Goal: Task Accomplishment & Management: Manage account settings

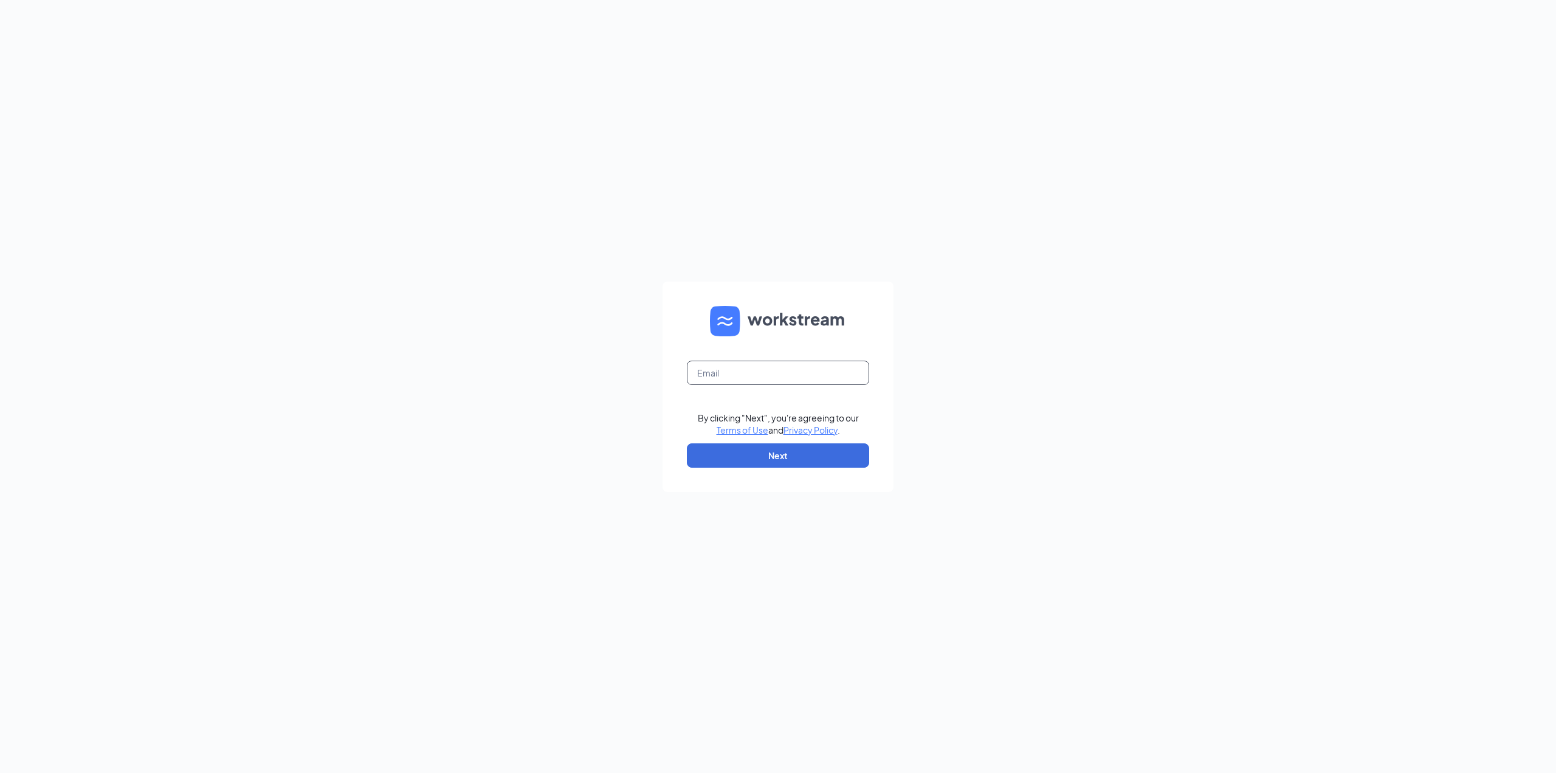
click at [756, 376] on input "text" at bounding box center [778, 372] width 182 height 24
type input "steve.ascik@gmail.com"
click at [771, 453] on button "Next" at bounding box center [778, 455] width 182 height 24
click at [794, 453] on button "Sign In" at bounding box center [778, 456] width 182 height 24
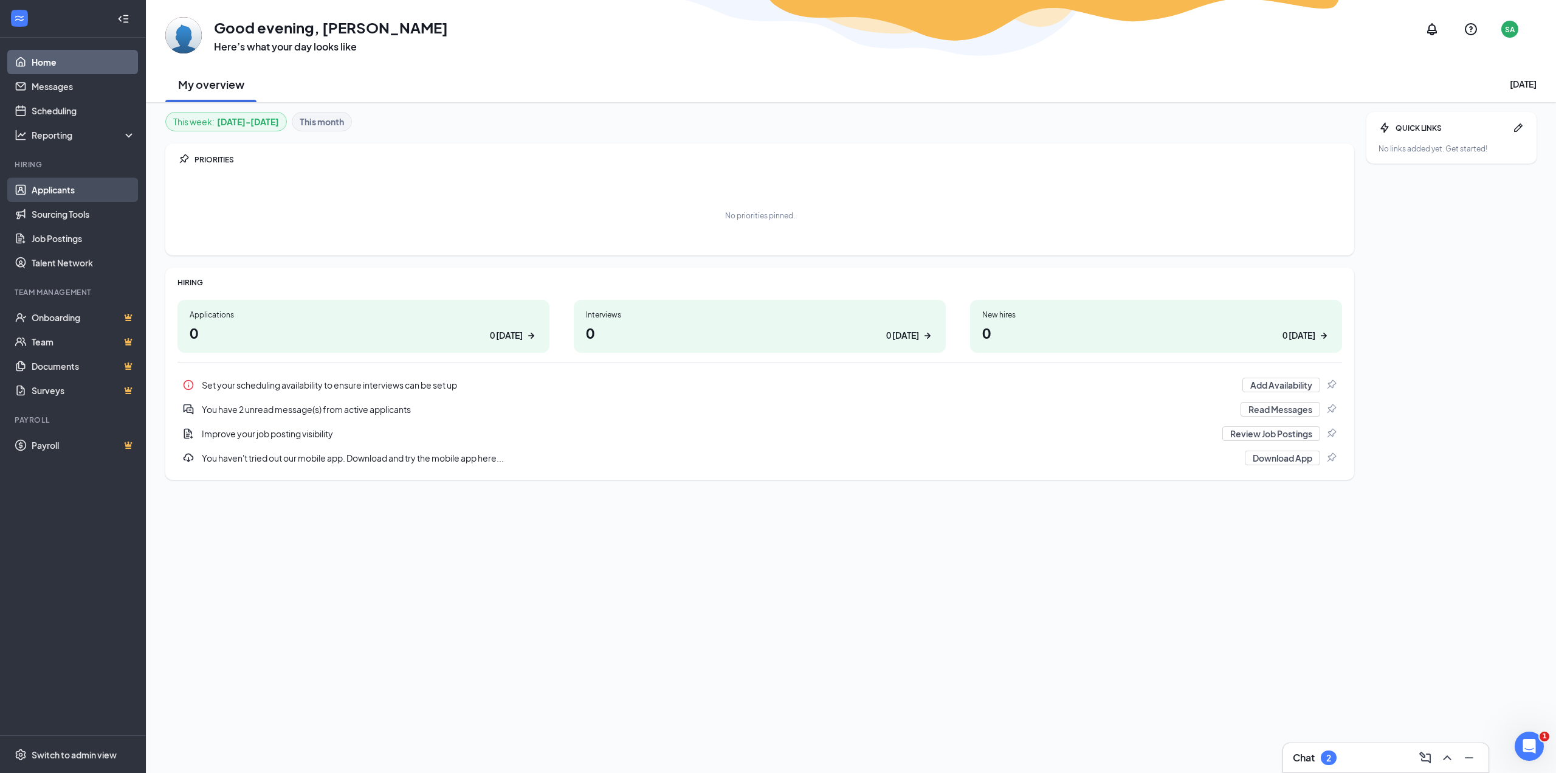
click at [55, 190] on link "Applicants" at bounding box center [84, 189] width 104 height 24
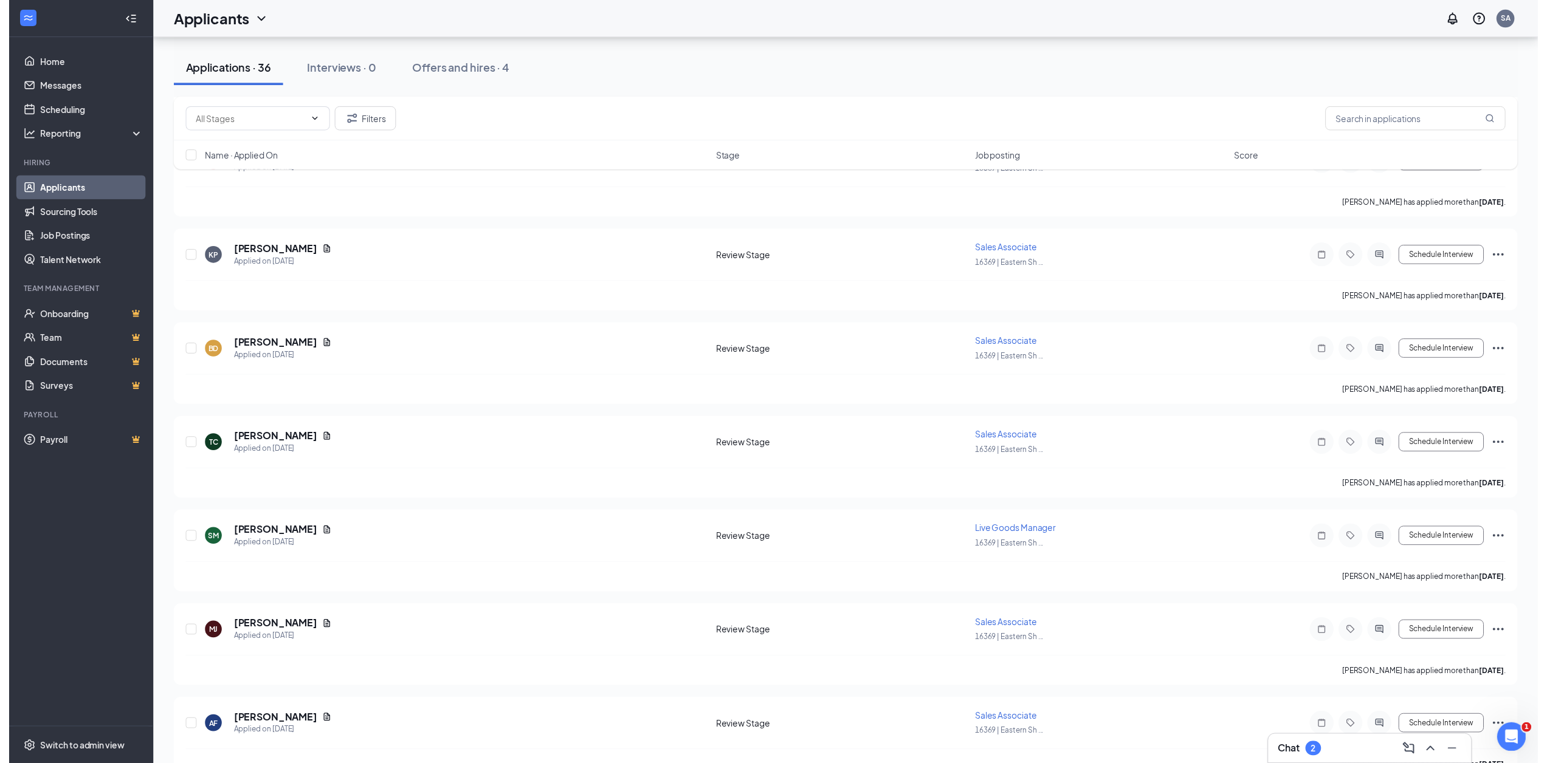
scroll to position [1884, 0]
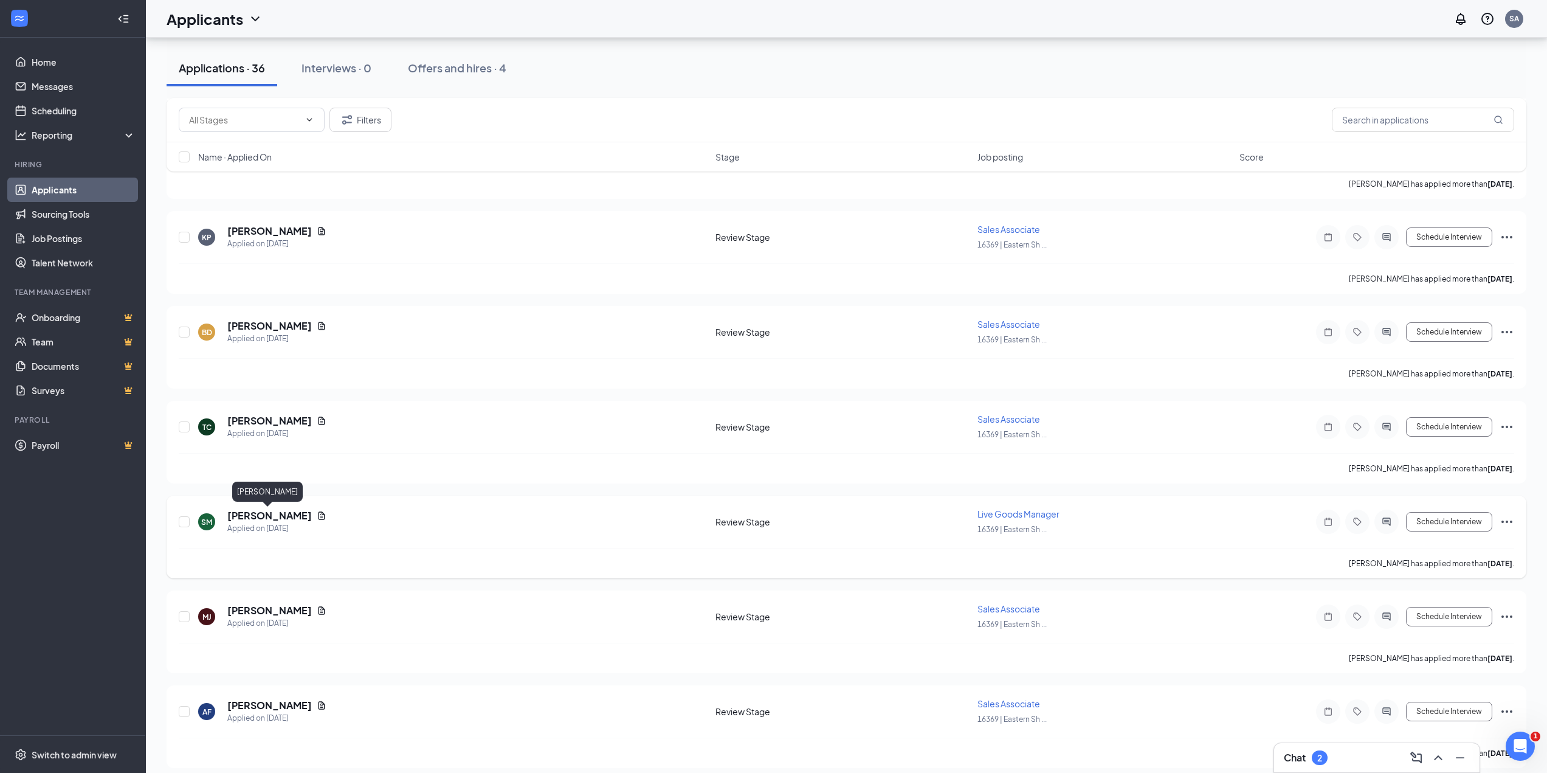
click at [291, 515] on h5 "[PERSON_NAME]" at bounding box center [269, 515] width 84 height 13
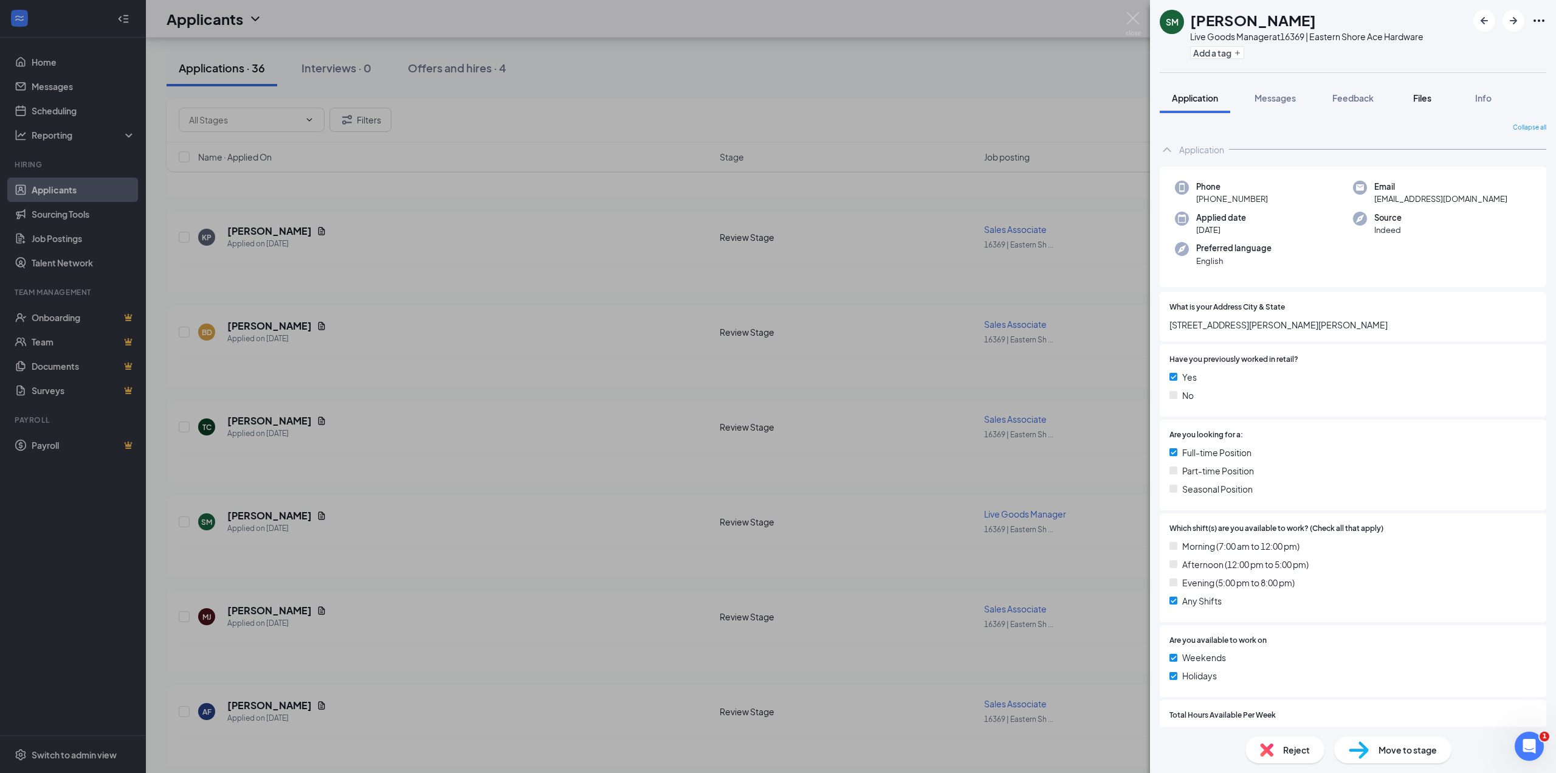
click at [1419, 102] on span "Files" at bounding box center [1422, 97] width 18 height 11
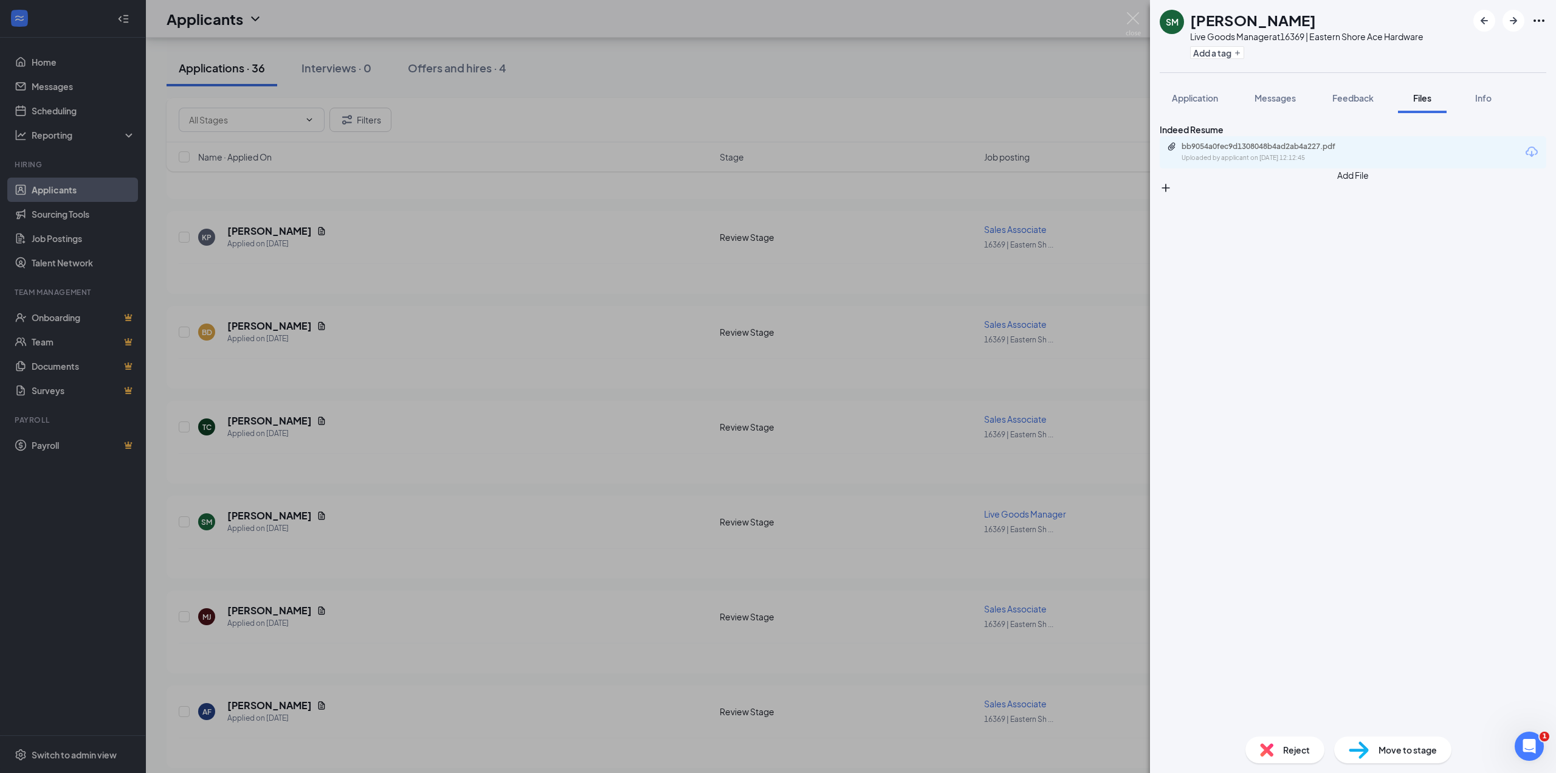
click at [1273, 158] on div "bb9054a0fec9d1308048b4ad2ab4a227.pdf Uploaded by applicant on [DATE] 12:12:45" at bounding box center [1353, 152] width 387 height 32
click at [1273, 151] on div "bb9054a0fec9d1308048b4ad2ab4a227.pdf" at bounding box center [1267, 147] width 170 height 10
click at [614, 494] on div "SM [PERSON_NAME] Live Goods Manager at 16369 | Eastern Shore Ace Hardware Add a…" at bounding box center [778, 386] width 1556 height 773
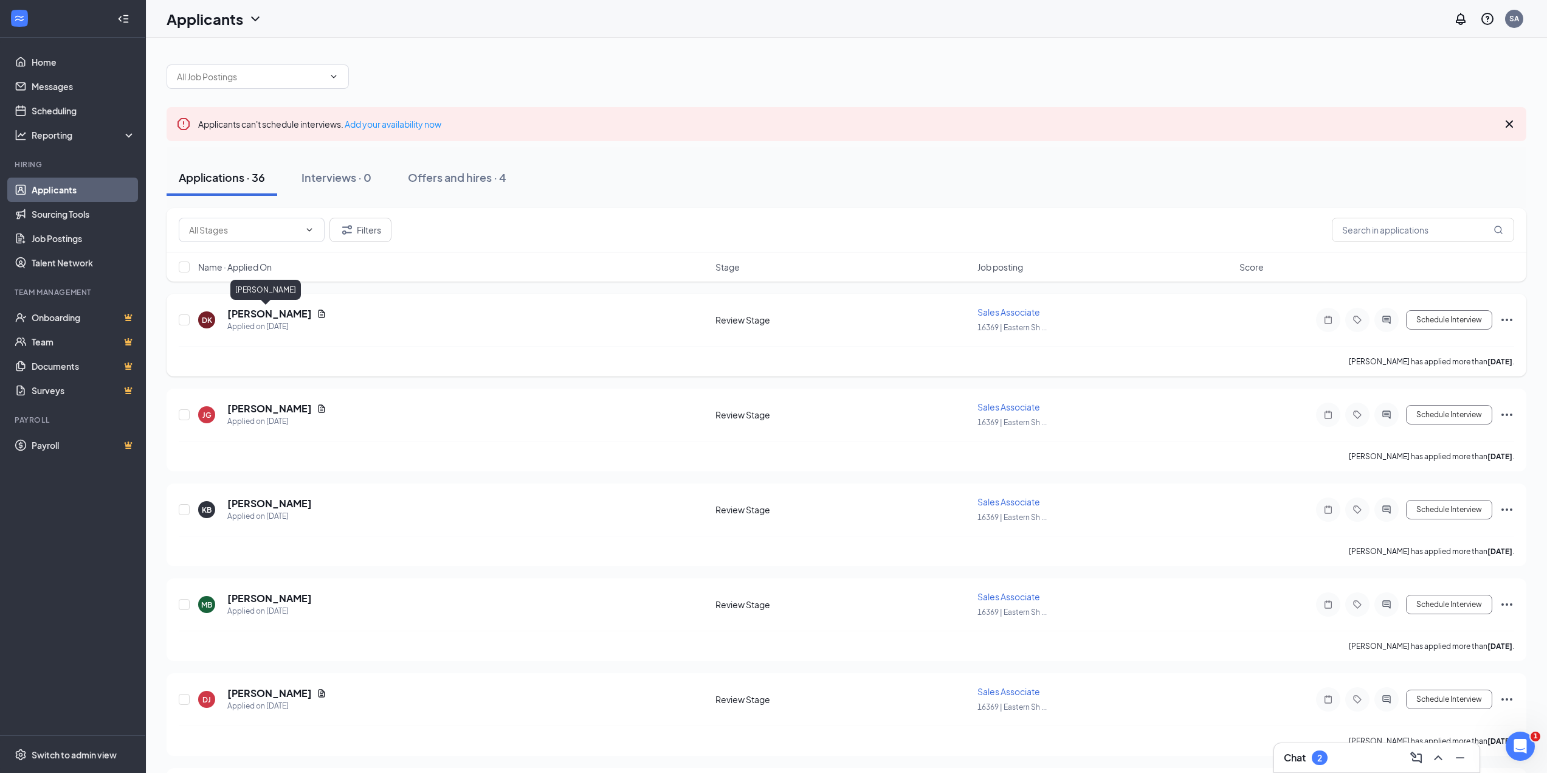
click at [264, 312] on h5 "[PERSON_NAME]" at bounding box center [269, 313] width 84 height 13
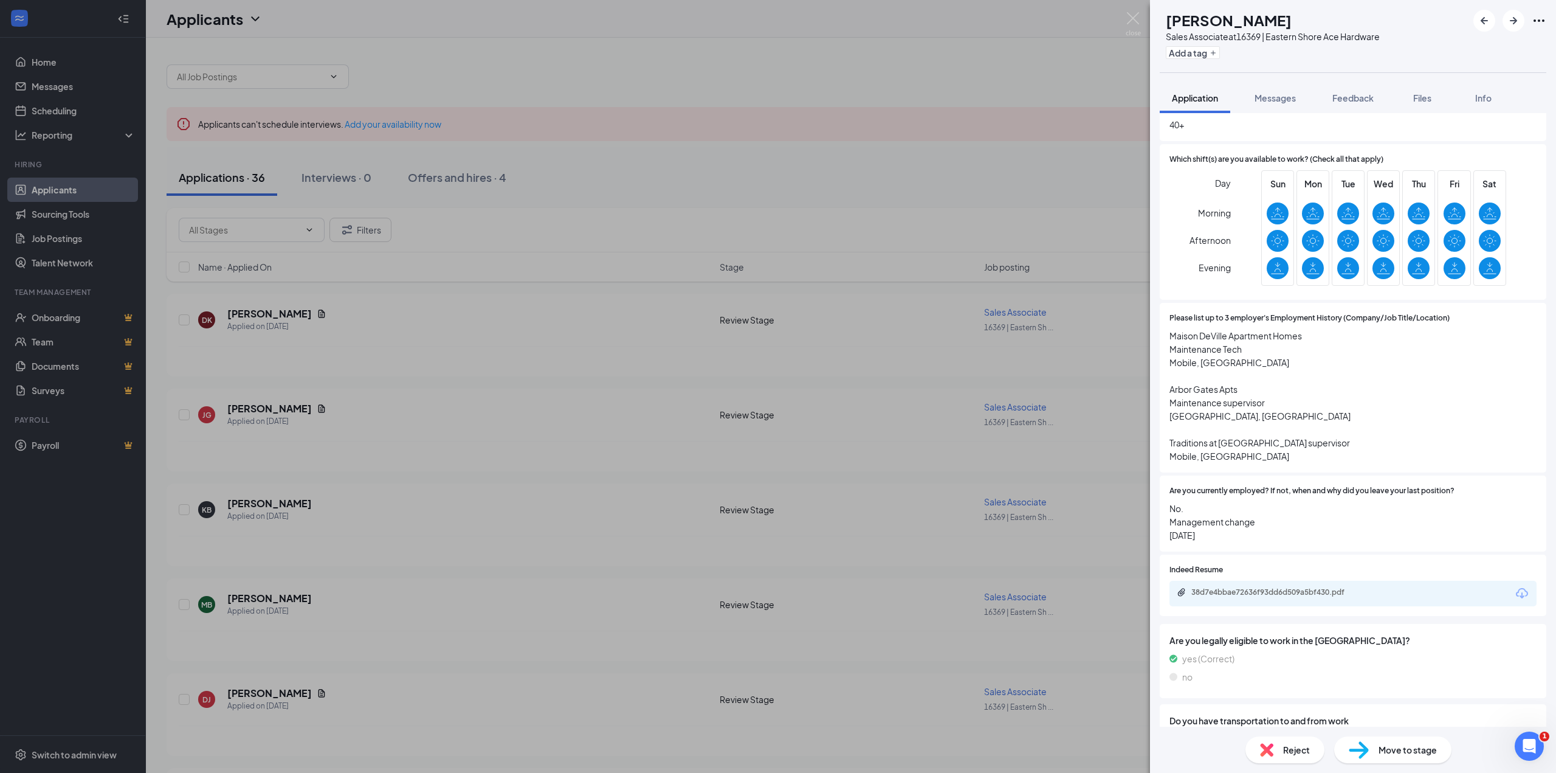
scroll to position [547, 0]
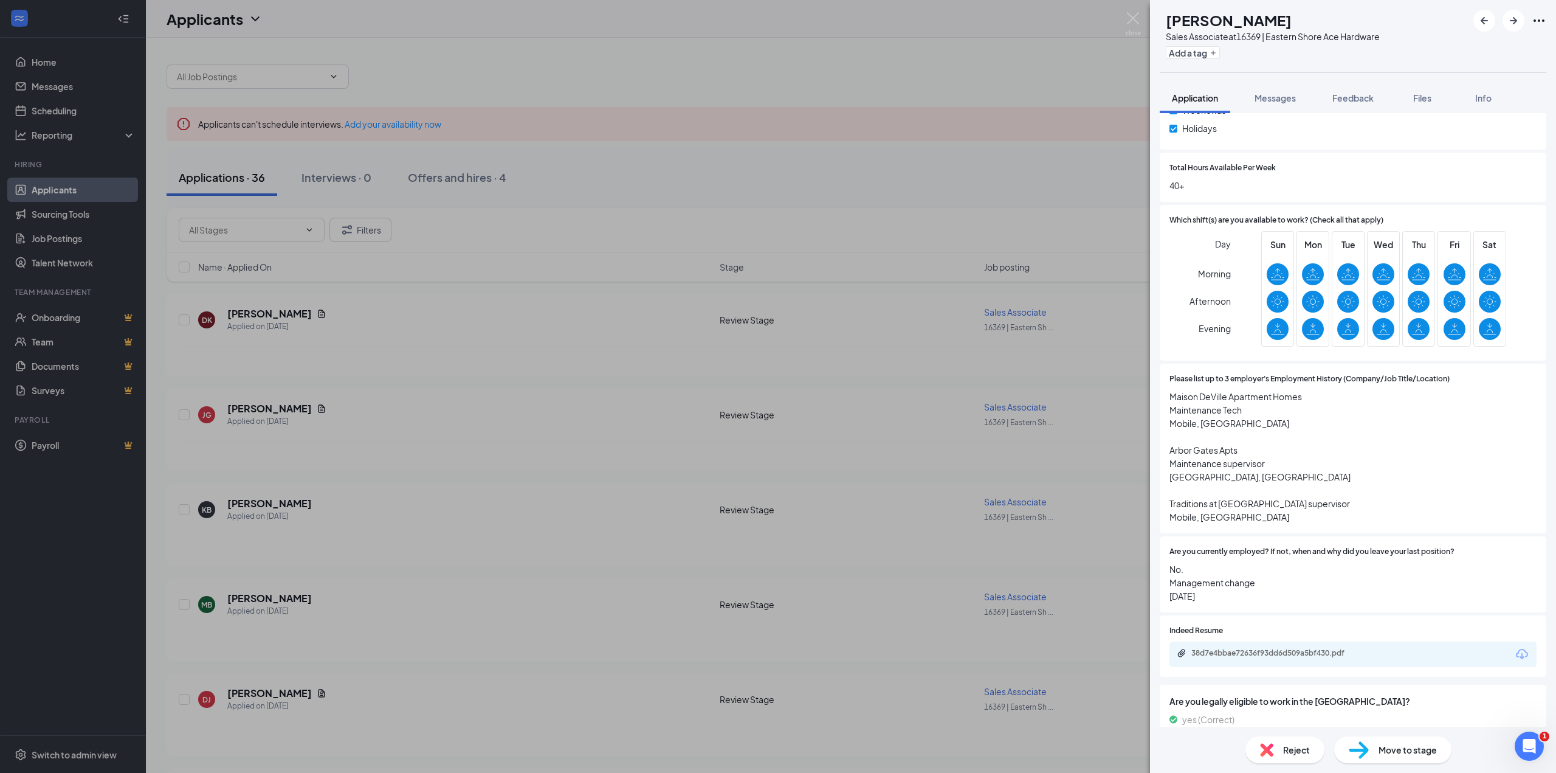
click at [273, 408] on div "DK [PERSON_NAME] Sales Associate at 16369 | Eastern Shore Ace Hardware Add a ta…" at bounding box center [778, 386] width 1556 height 773
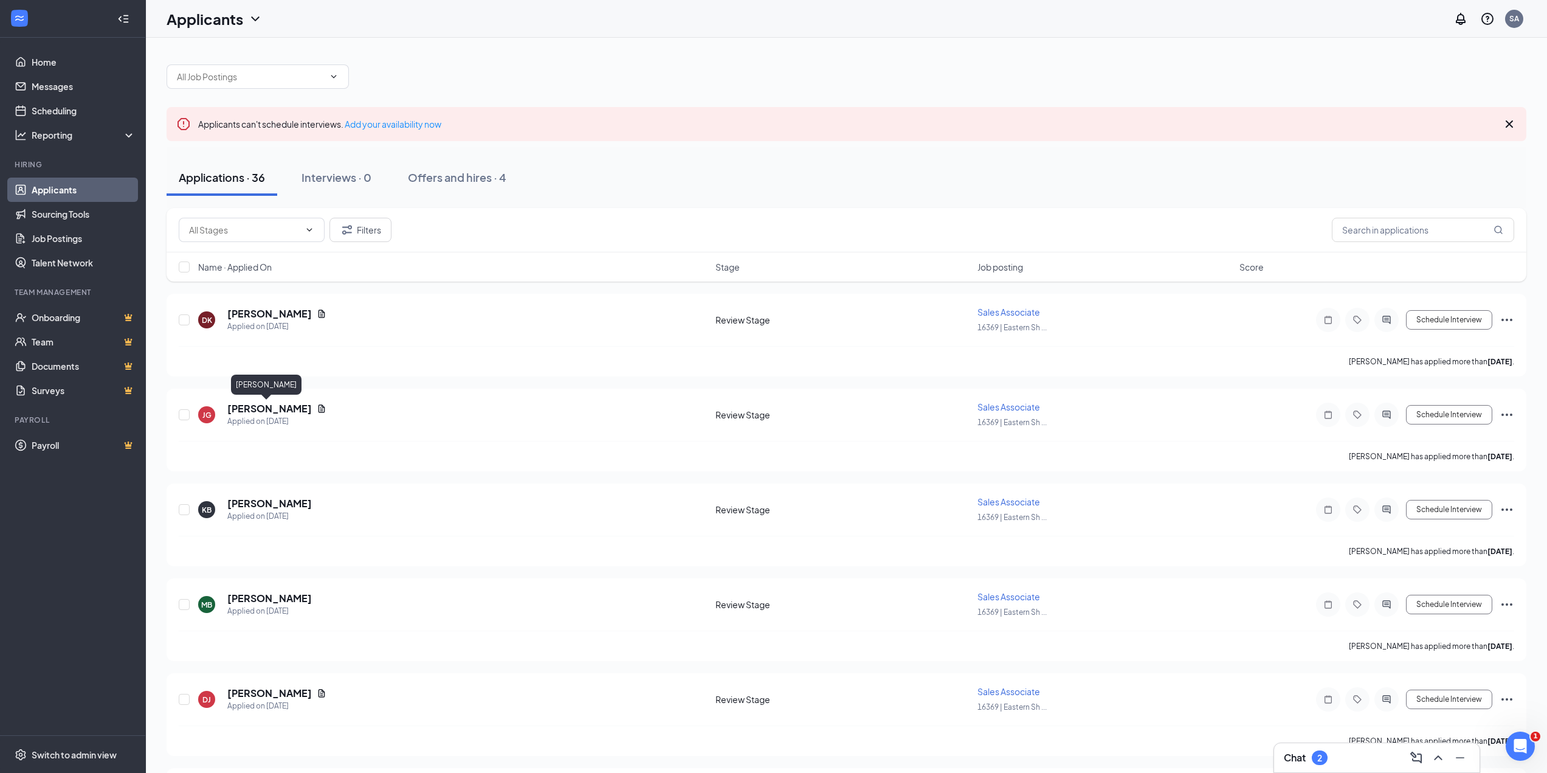
click at [273, 408] on h5 "[PERSON_NAME]" at bounding box center [269, 408] width 84 height 13
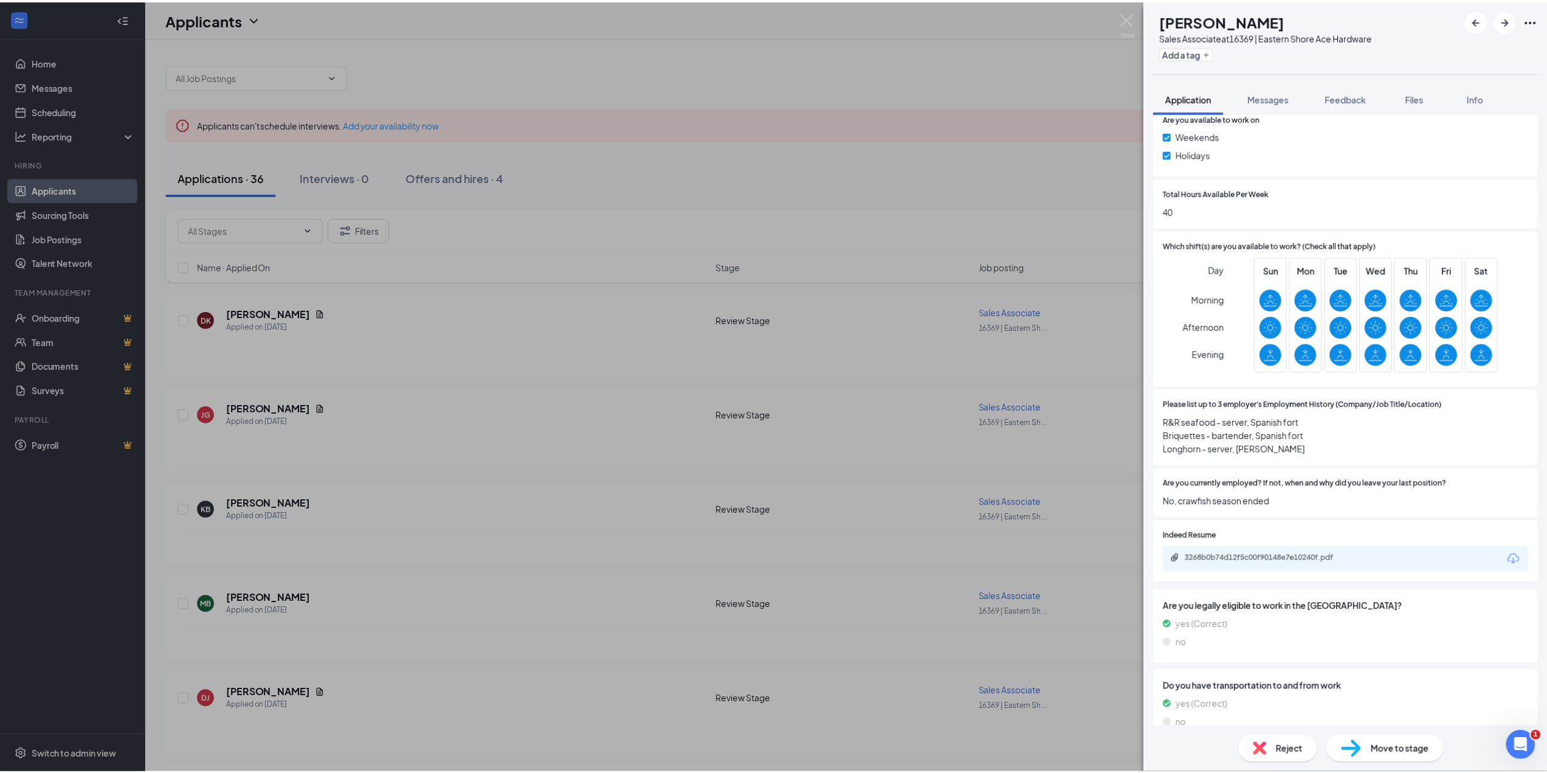
scroll to position [547, 0]
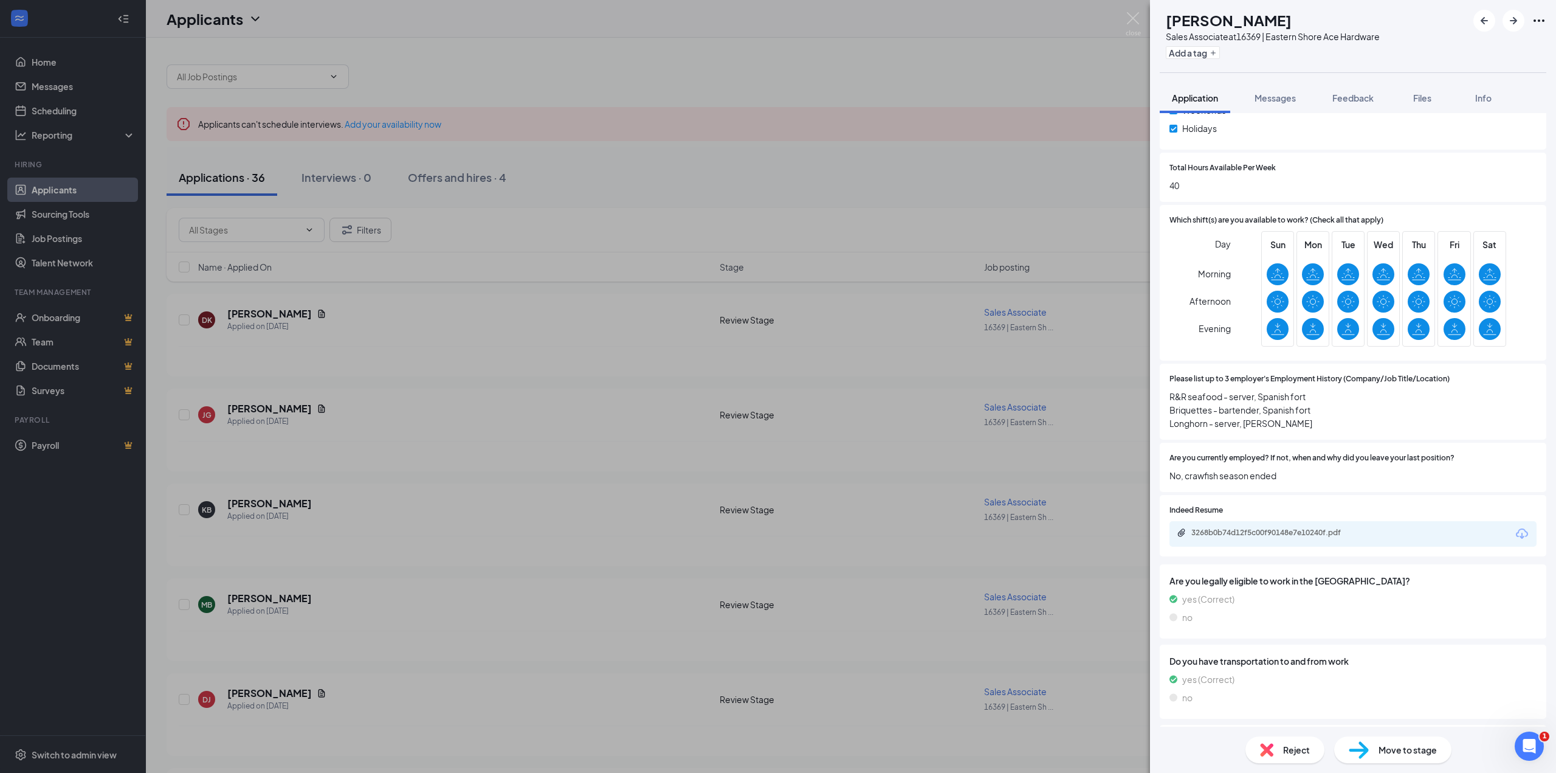
click at [1065, 69] on div "[PERSON_NAME] Sales Associate at 16369 | Eastern Shore Ace Hardware Add a tag A…" at bounding box center [778, 386] width 1556 height 773
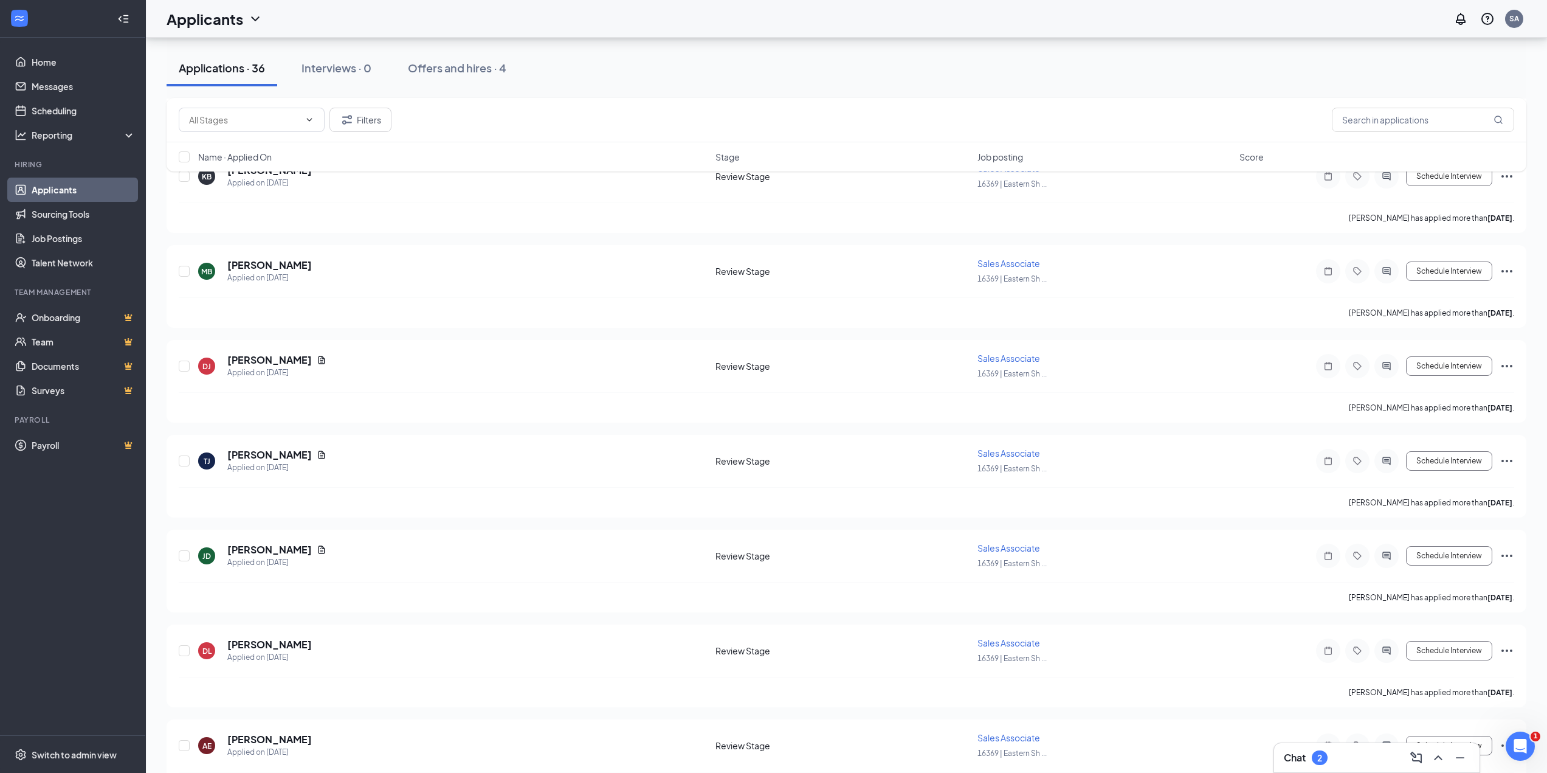
scroll to position [430, 0]
drag, startPoint x: 1546, startPoint y: 200, endPoint x: 1546, endPoint y: 241, distance: 41.3
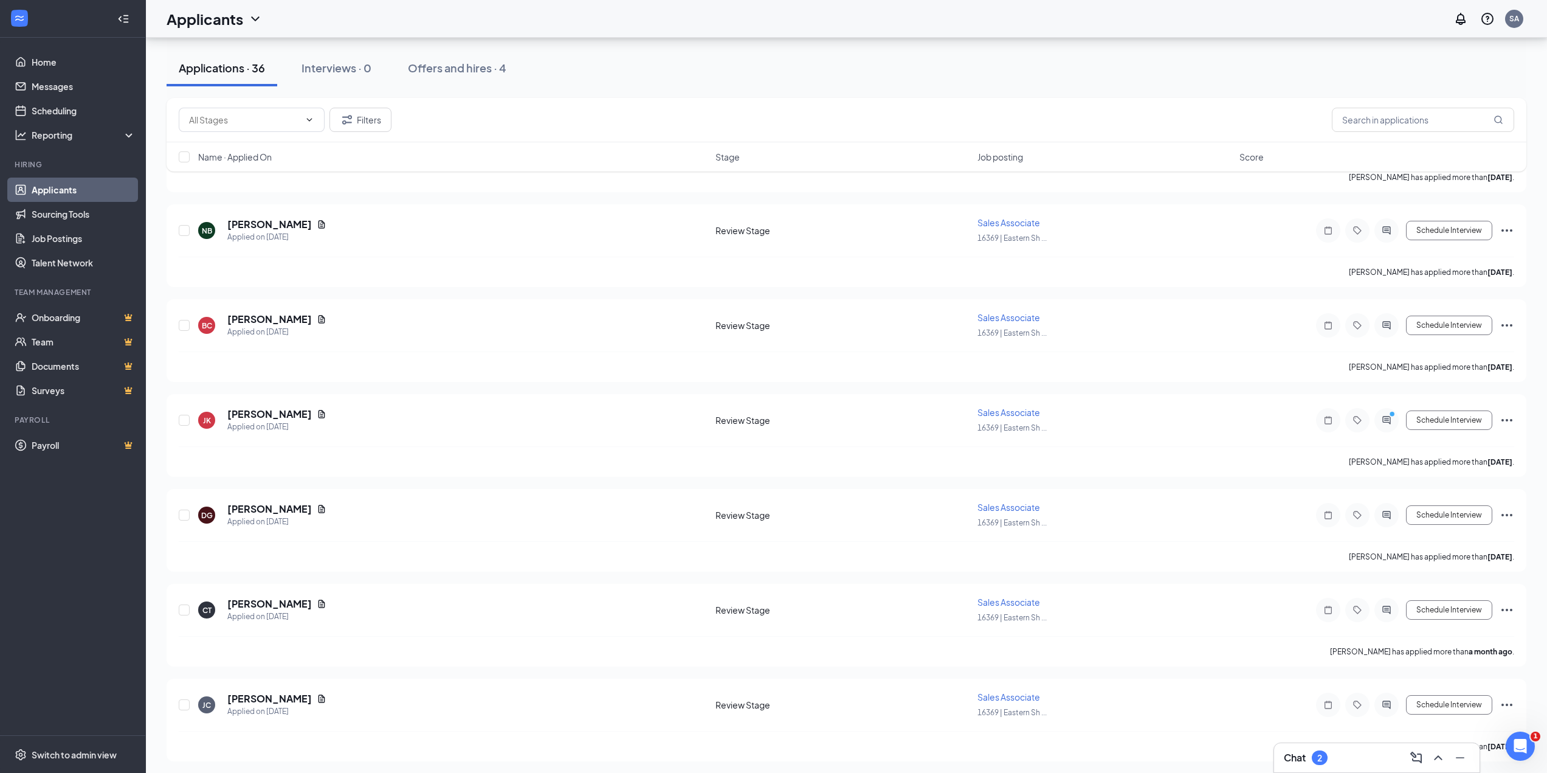
scroll to position [2937, 0]
click at [1315, 752] on div "2" at bounding box center [1320, 757] width 16 height 15
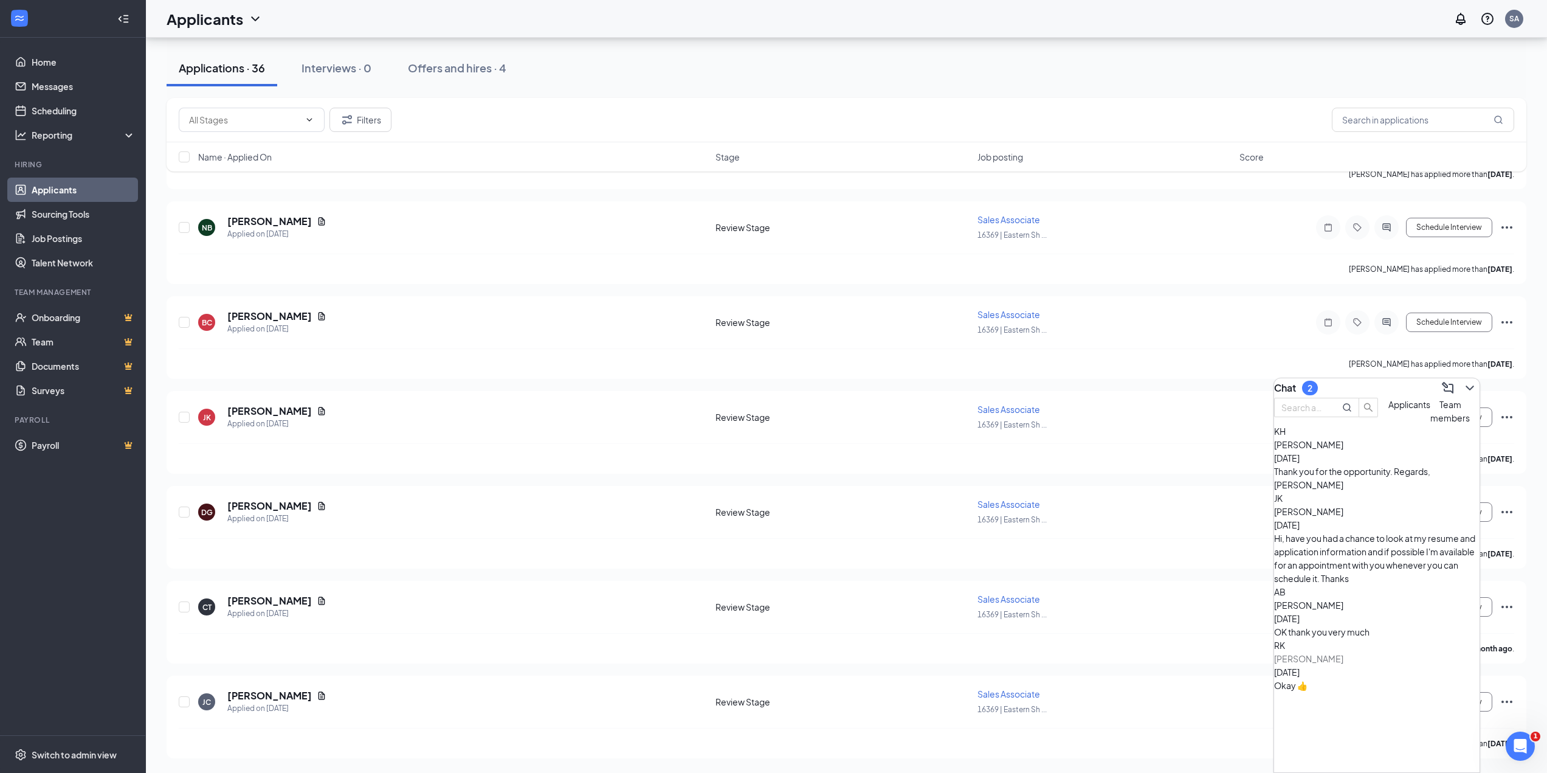
click at [1378, 532] on div "Hi, have you had a chance to look at my resume and application information and …" at bounding box center [1376, 557] width 205 height 53
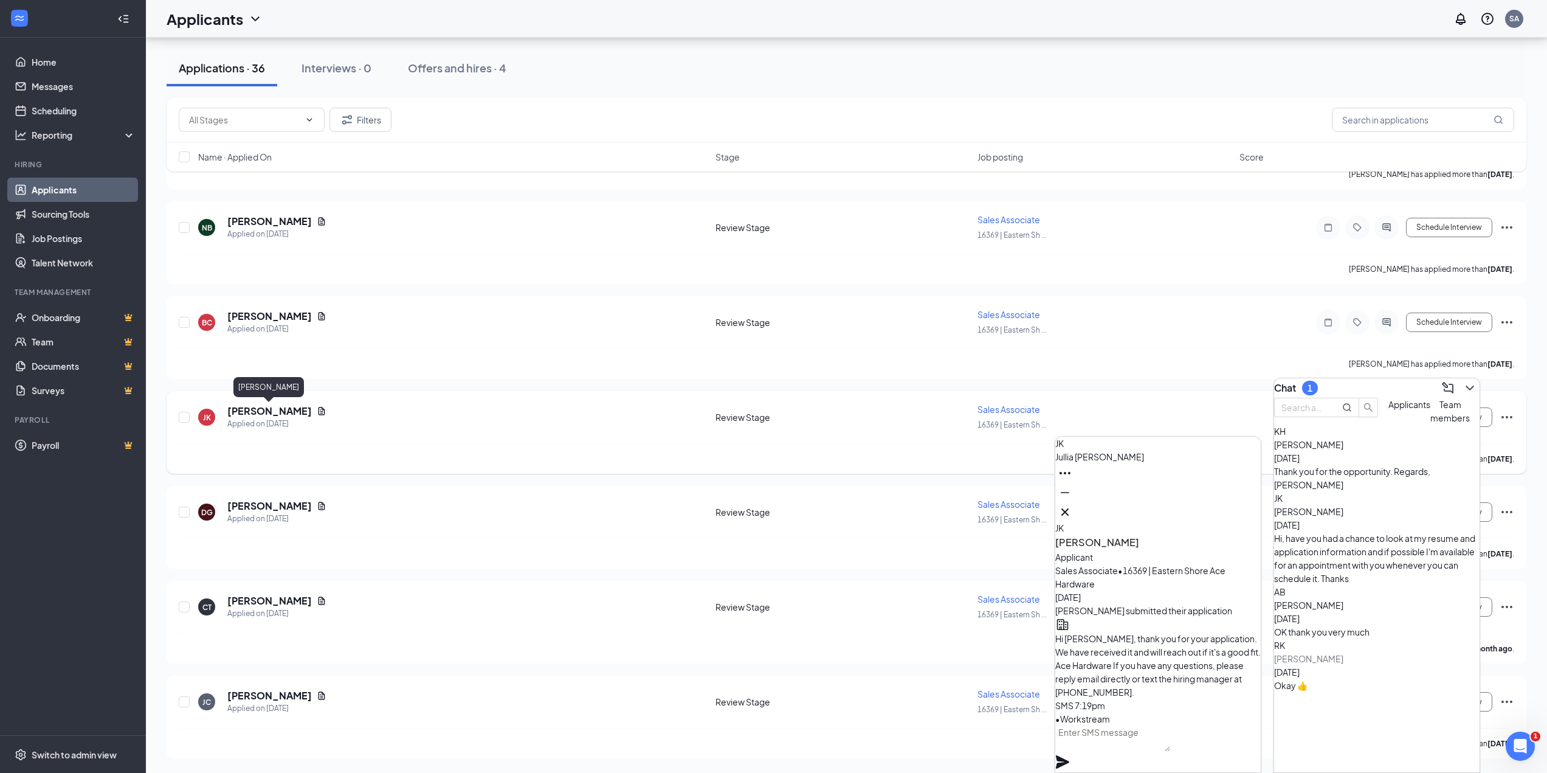
click at [278, 413] on h5 "[PERSON_NAME]" at bounding box center [269, 410] width 84 height 13
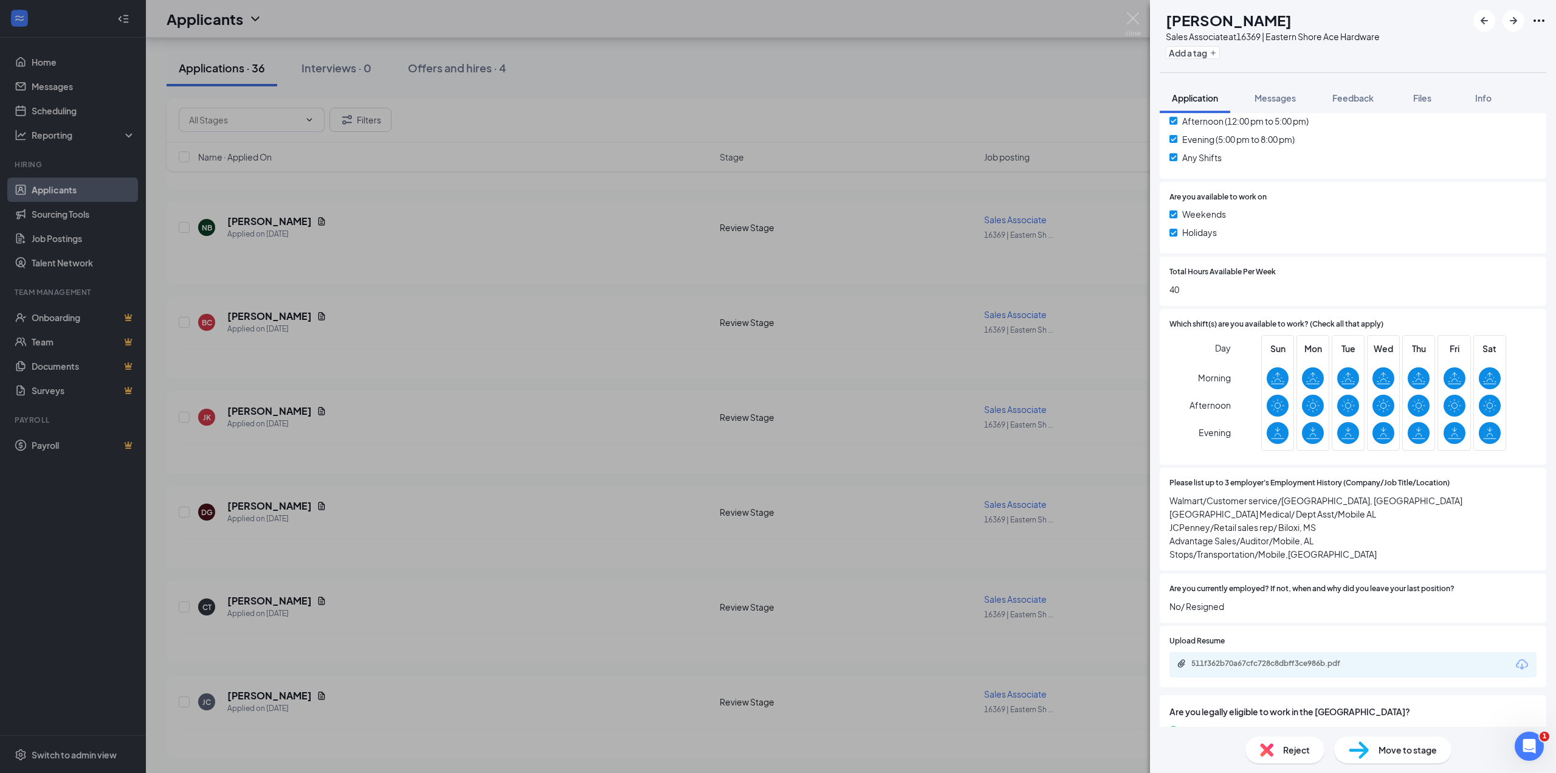
scroll to position [496, 0]
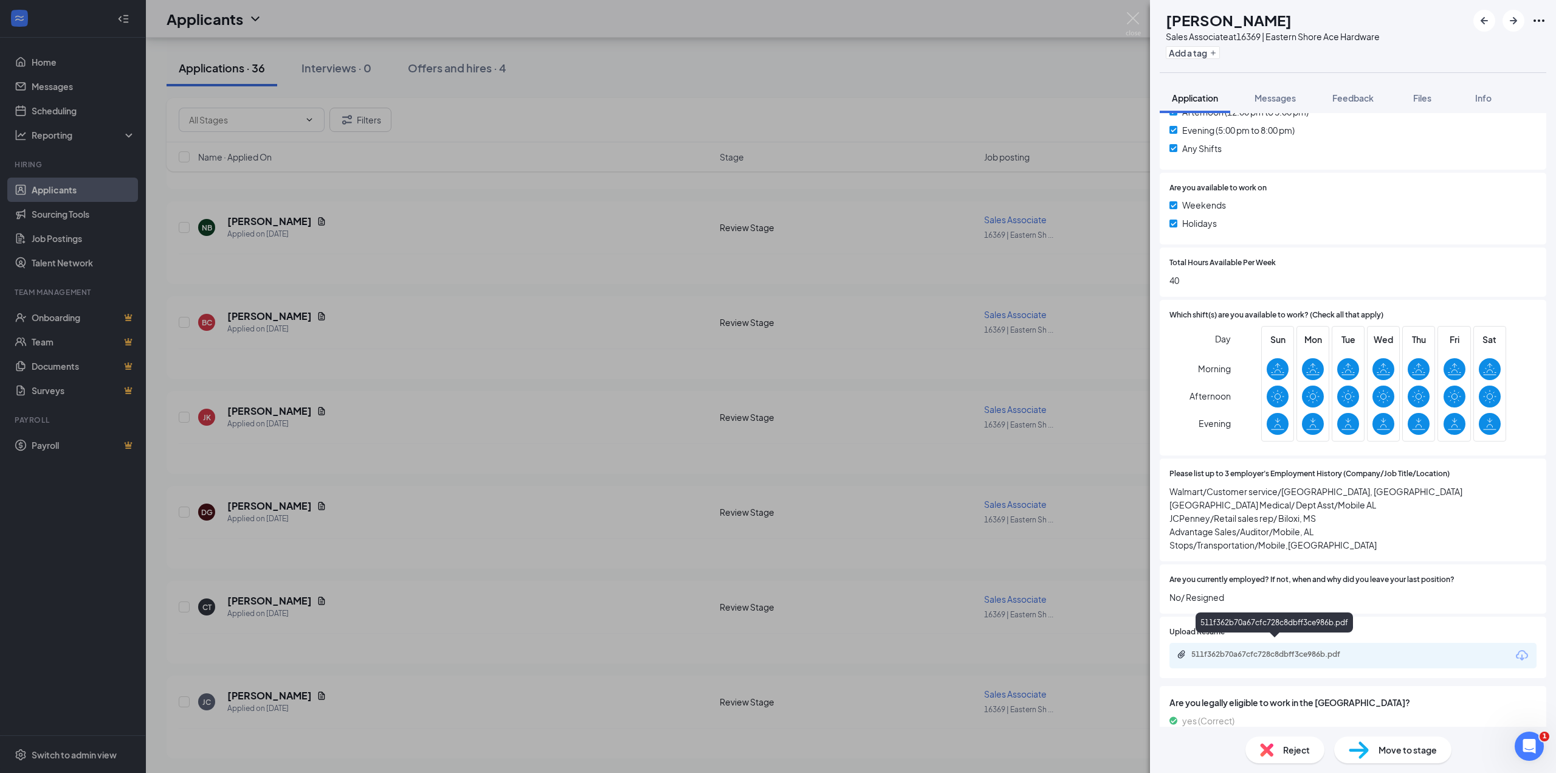
click at [1266, 649] on div "511f362b70a67cfc728c8dbff3ce986b.pdf" at bounding box center [1276, 654] width 170 height 10
